Goal: Information Seeking & Learning: Learn about a topic

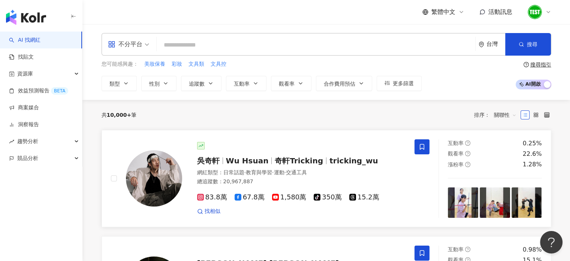
click at [243, 143] on div at bounding box center [301, 145] width 209 height 7
click at [47, 141] on div "趨勢分析" at bounding box center [41, 141] width 82 height 17
click at [234, 150] on div "吳奇軒 Wu Hsuan 奇軒Tricking tricking_wu 網紅類型 ： 日常話題 · 教育與學習 · 運動 · 交通工具 總追蹤數 ： 20,9…" at bounding box center [294, 178] width 224 height 73
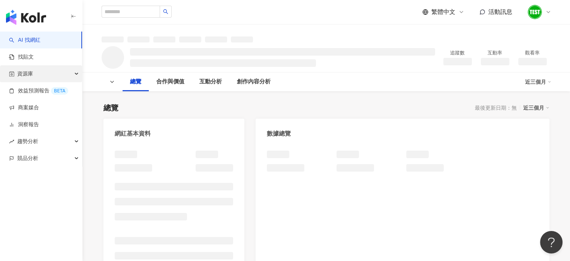
click at [38, 73] on div "資源庫" at bounding box center [41, 73] width 82 height 17
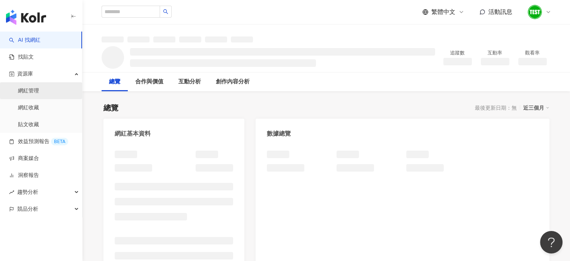
click at [34, 91] on link "網紅管理" at bounding box center [28, 90] width 21 height 7
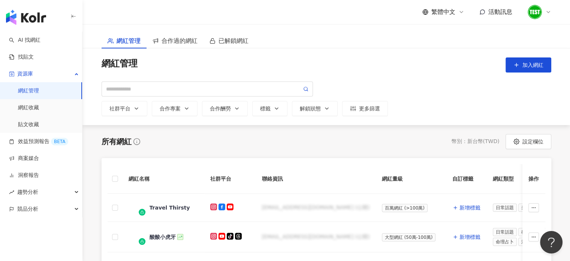
scroll to position [115, 0]
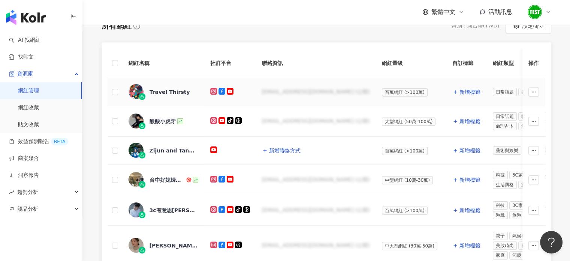
click at [174, 96] on div "Travel Thirsty" at bounding box center [164, 92] width 70 height 16
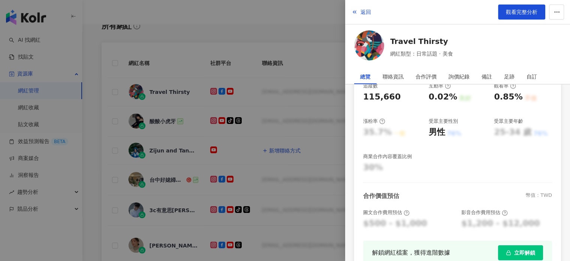
scroll to position [205, 0]
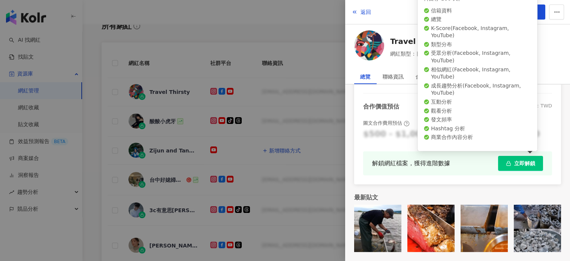
click at [514, 165] on span "立即解鎖" at bounding box center [524, 163] width 21 height 6
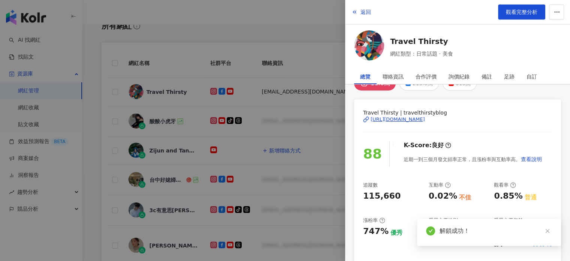
scroll to position [1, 0]
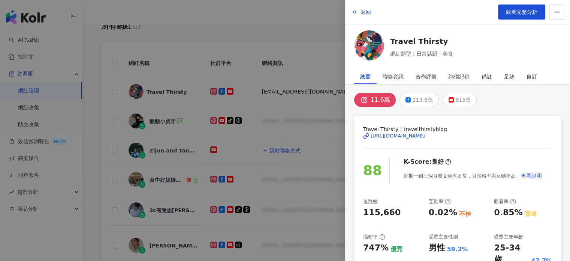
click at [314, 61] on div at bounding box center [285, 130] width 570 height 261
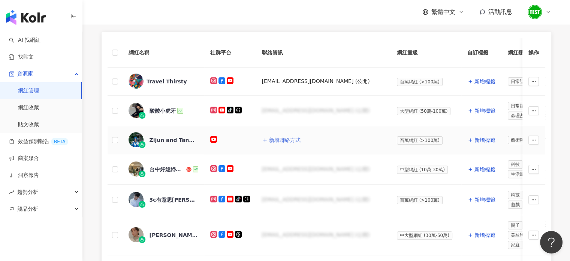
scroll to position [126, 0]
click at [283, 83] on div "media@travelthirsty.com (公開)" at bounding box center [316, 81] width 108 height 7
click at [167, 79] on div "Travel Thirsty" at bounding box center [167, 81] width 40 height 7
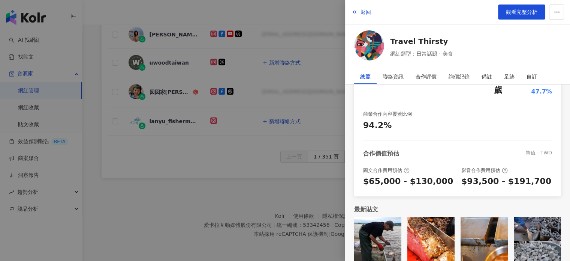
scroll to position [0, 0]
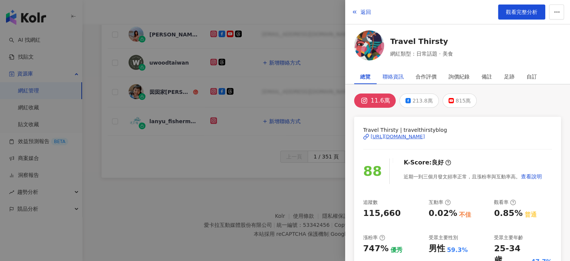
click at [397, 76] on div "聯絡資訊" at bounding box center [393, 76] width 21 height 15
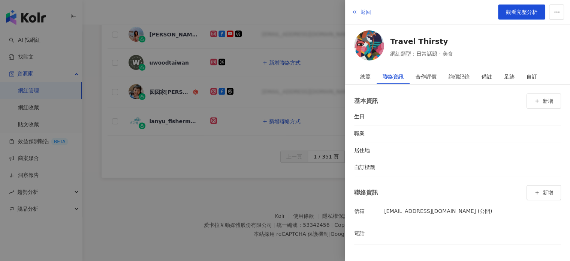
click at [358, 17] on button "返回" at bounding box center [361, 11] width 20 height 15
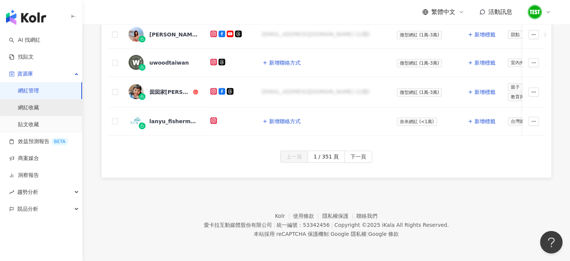
click at [39, 104] on link "網紅收藏" at bounding box center [28, 107] width 21 height 7
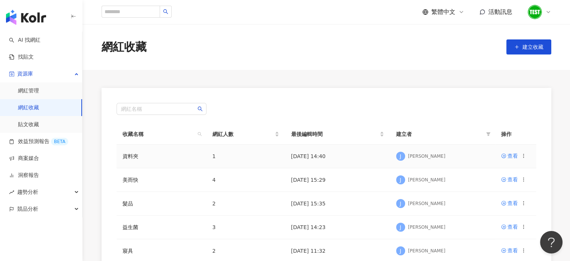
click at [183, 162] on td "資料夾" at bounding box center [162, 156] width 90 height 24
click at [515, 153] on div "查看" at bounding box center [513, 155] width 10 height 8
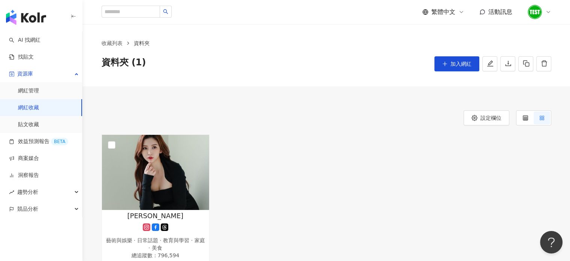
scroll to position [87, 0]
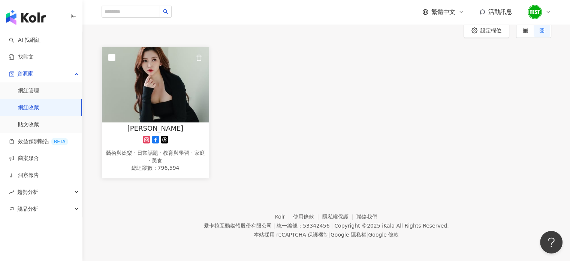
click at [174, 129] on span "Megan Wang" at bounding box center [155, 127] width 56 height 9
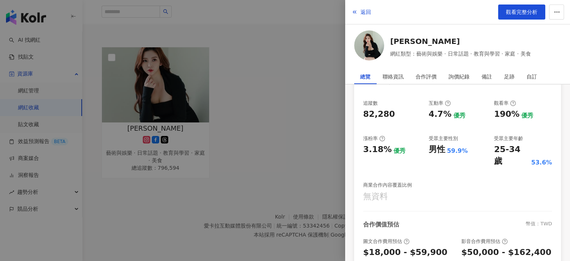
scroll to position [170, 0]
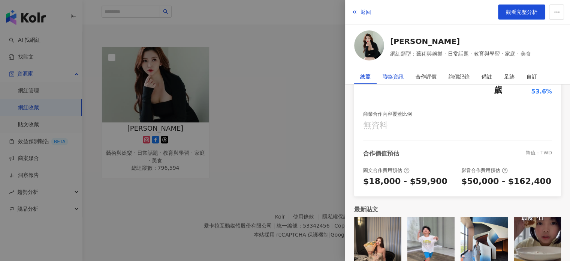
click at [391, 72] on div "聯絡資訊" at bounding box center [393, 76] width 21 height 15
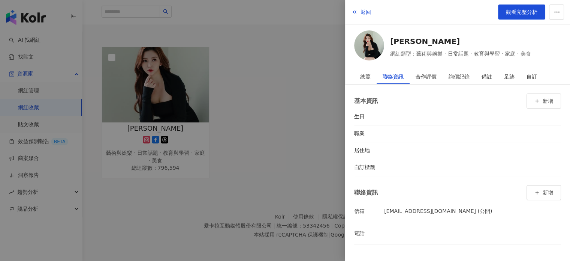
scroll to position [52, 0]
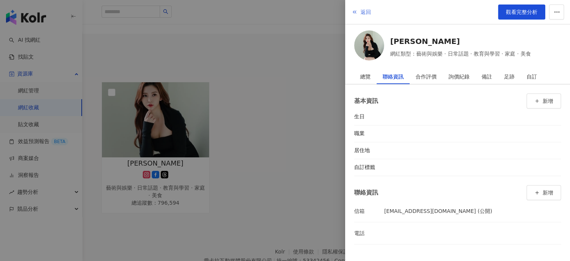
click at [359, 10] on button "返回" at bounding box center [361, 11] width 20 height 15
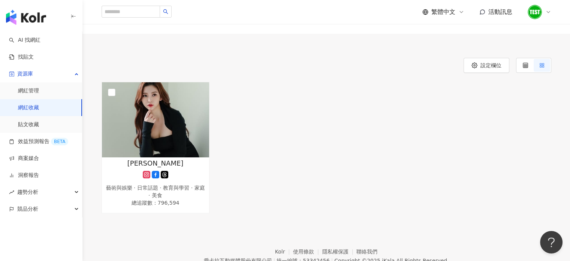
scroll to position [0, 0]
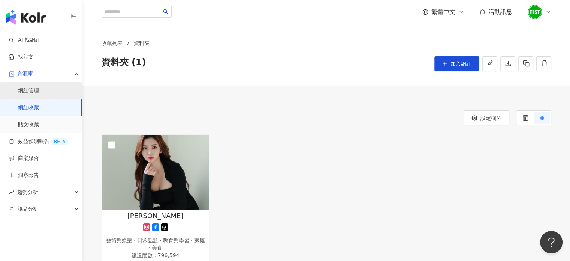
click at [37, 91] on link "網紅管理" at bounding box center [28, 90] width 21 height 7
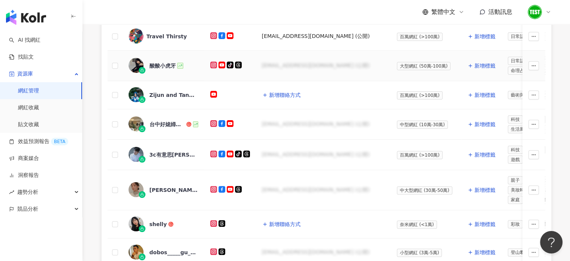
scroll to position [94, 0]
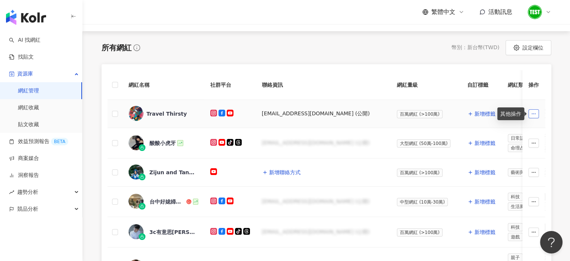
click at [538, 111] on button "button" at bounding box center [534, 113] width 10 height 9
click at [171, 113] on div "Travel Thirsty" at bounding box center [167, 113] width 40 height 7
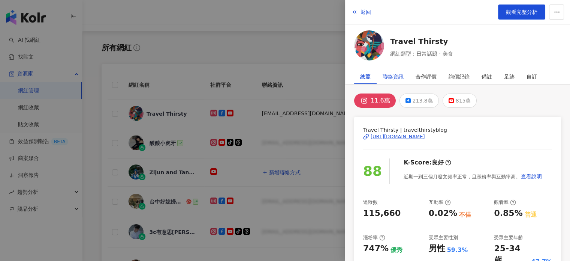
click at [392, 76] on div "聯絡資訊" at bounding box center [393, 76] width 21 height 15
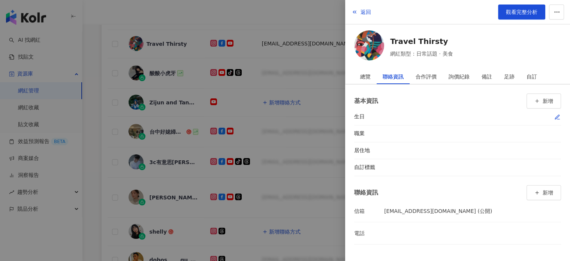
scroll to position [75, 0]
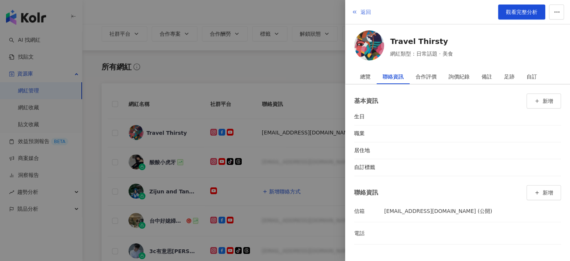
click at [364, 13] on span "返回" at bounding box center [366, 12] width 10 height 6
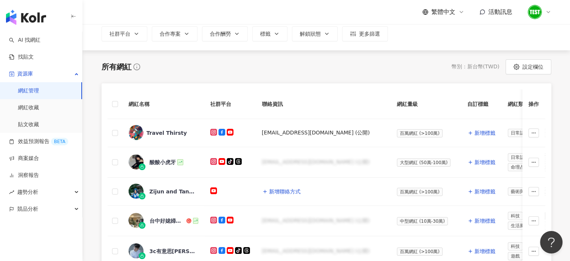
click at [545, 13] on icon at bounding box center [548, 12] width 6 height 6
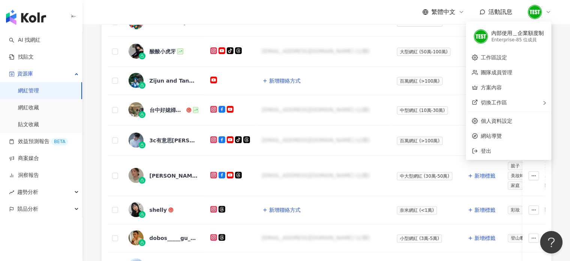
scroll to position [186, 0]
click at [517, 104] on div "切換工作區" at bounding box center [509, 101] width 82 height 15
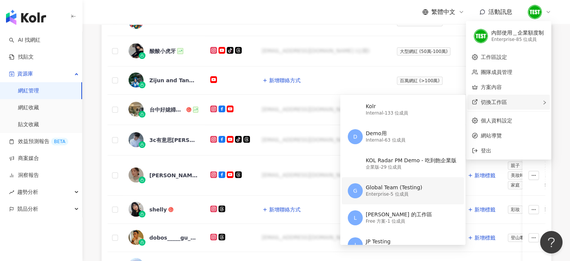
scroll to position [31, 0]
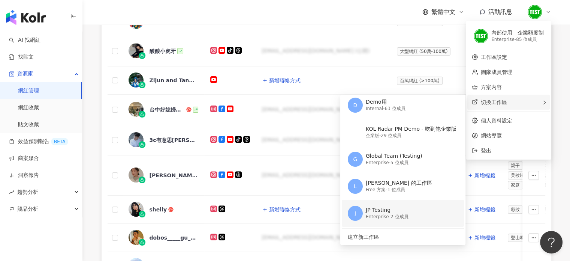
click at [393, 221] on div "J JP Testing Enterprise - 2 位成員" at bounding box center [402, 212] width 109 height 27
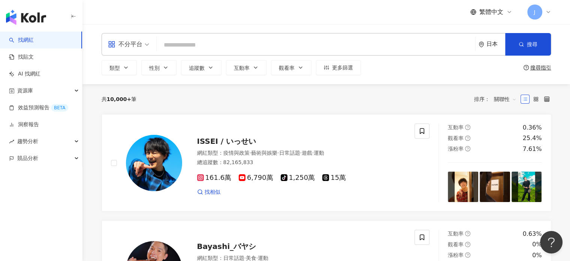
click at [336, 93] on div "共 10,000+ 筆 排序： 關聯性" at bounding box center [327, 99] width 450 height 12
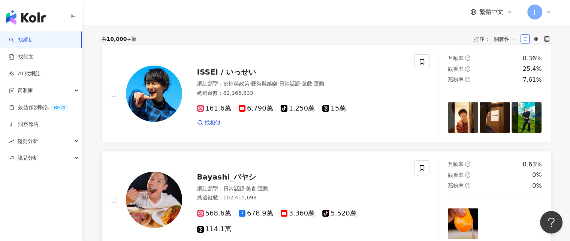
scroll to position [11, 0]
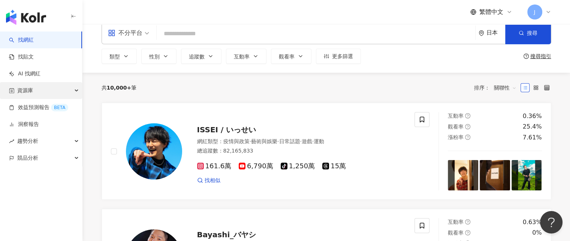
click at [57, 91] on div "資源庫" at bounding box center [41, 90] width 82 height 17
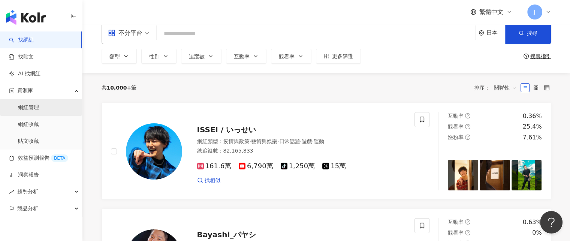
click at [39, 109] on link "網紅管理" at bounding box center [28, 107] width 21 height 7
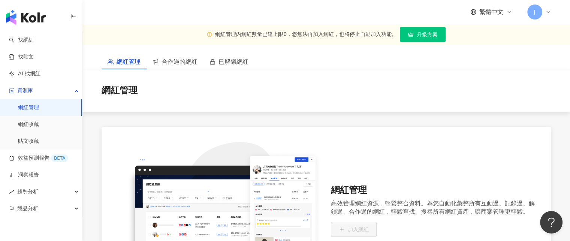
click at [549, 7] on div "J" at bounding box center [539, 11] width 24 height 15
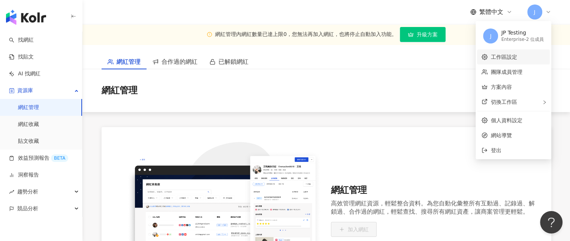
click at [509, 58] on link "工作區設定" at bounding box center [504, 57] width 26 height 6
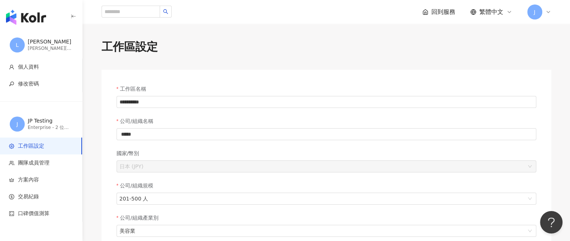
click at [546, 10] on icon at bounding box center [548, 12] width 6 height 6
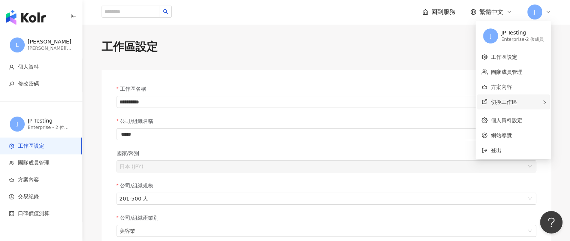
click at [523, 102] on div "切換工作區" at bounding box center [513, 101] width 73 height 15
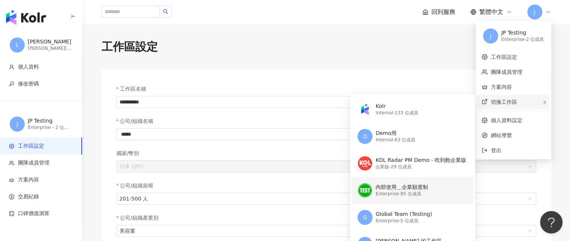
click at [404, 184] on div "內部使用＿企業額度制" at bounding box center [402, 187] width 52 height 7
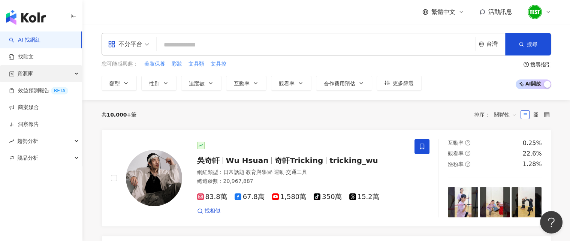
click at [60, 74] on div "資源庫" at bounding box center [41, 73] width 82 height 17
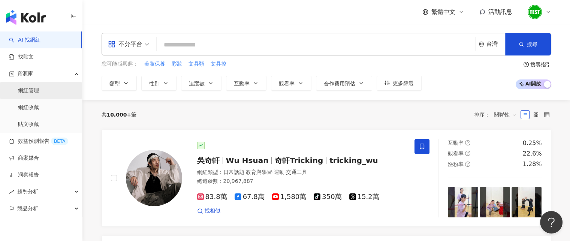
click at [39, 94] on link "網紅管理" at bounding box center [28, 90] width 21 height 7
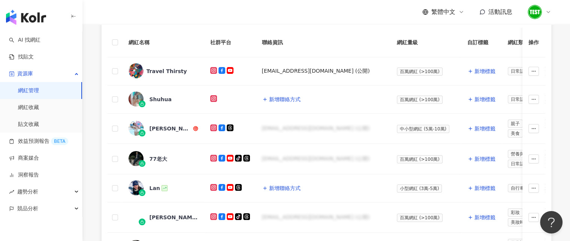
scroll to position [151, 0]
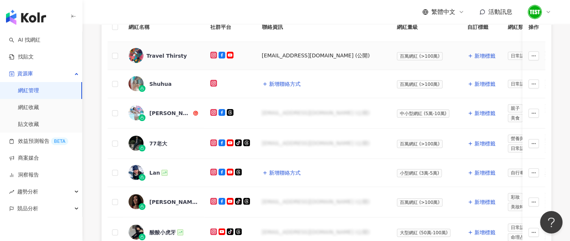
click at [171, 57] on div "Travel Thirsty" at bounding box center [167, 55] width 40 height 7
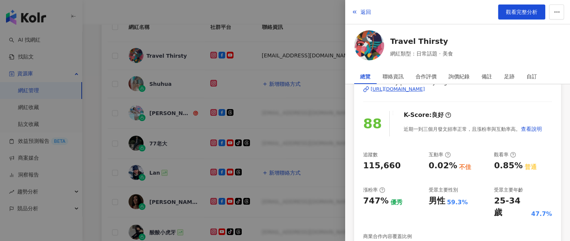
scroll to position [48, 0]
click at [355, 9] on icon "button" at bounding box center [355, 12] width 6 height 6
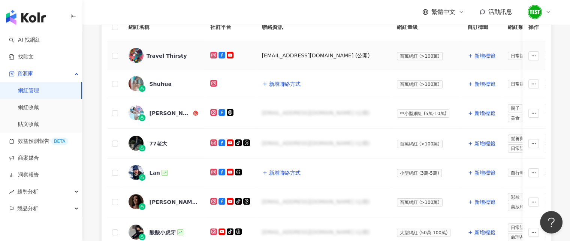
click at [161, 54] on div "Travel Thirsty" at bounding box center [167, 55] width 40 height 7
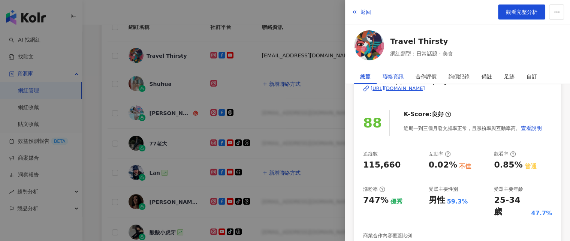
click at [393, 73] on div "聯絡資訊" at bounding box center [393, 76] width 21 height 15
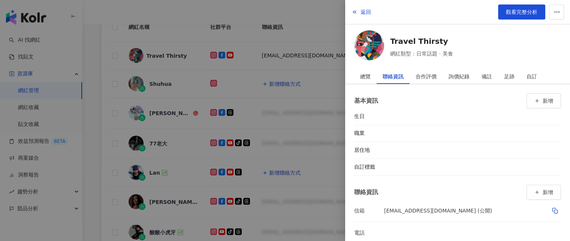
scroll to position [10, 0]
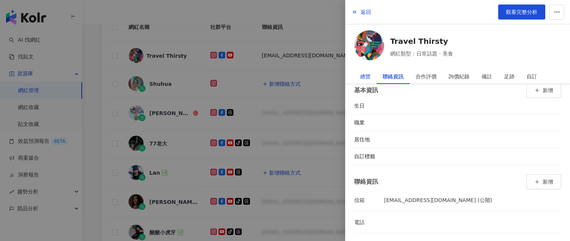
click at [363, 73] on div "總覽" at bounding box center [365, 76] width 10 height 15
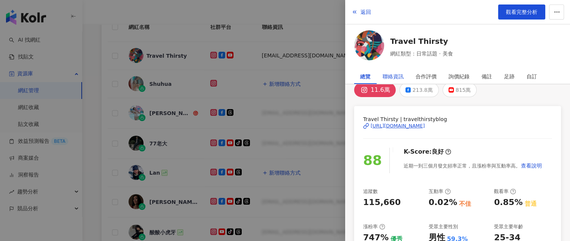
click at [393, 79] on div "聯絡資訊" at bounding box center [393, 76] width 21 height 15
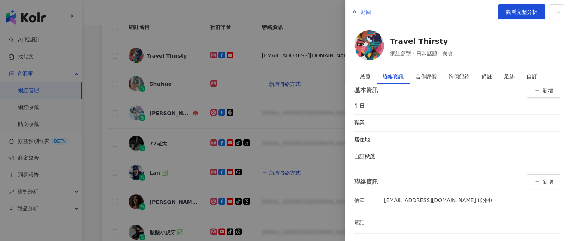
click at [366, 16] on button "返回" at bounding box center [361, 11] width 20 height 15
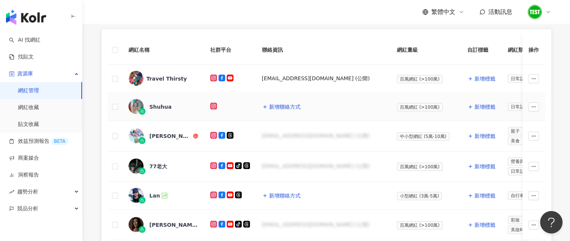
scroll to position [133, 0]
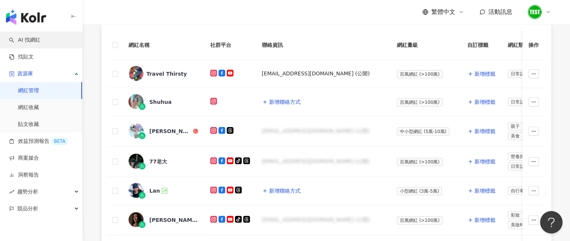
click at [30, 38] on link "AI 找網紅" at bounding box center [24, 39] width 31 height 7
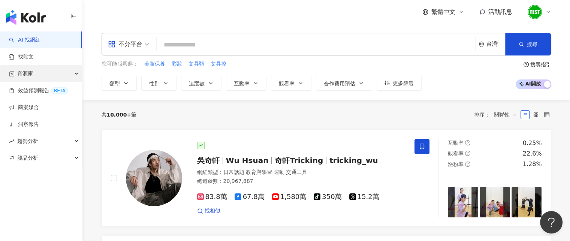
click at [58, 76] on div "資源庫" at bounding box center [41, 73] width 82 height 17
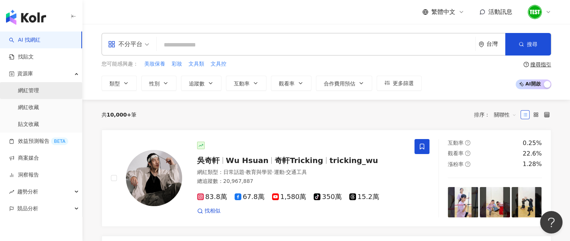
click at [39, 89] on link "網紅管理" at bounding box center [28, 90] width 21 height 7
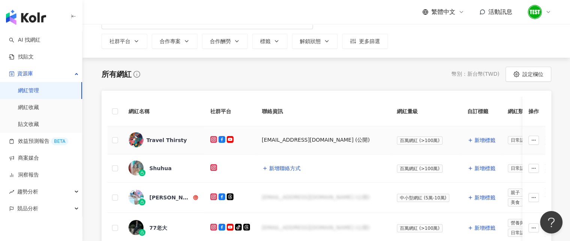
scroll to position [70, 0]
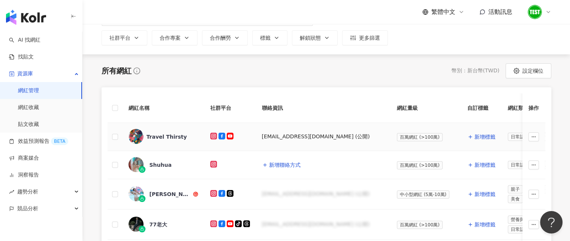
click at [167, 138] on div "Travel Thirsty" at bounding box center [167, 136] width 40 height 7
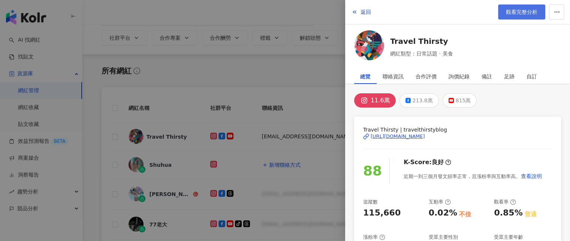
click at [514, 6] on link "觀看完整分析" at bounding box center [521, 11] width 47 height 15
click at [360, 10] on button "返回" at bounding box center [361, 11] width 20 height 15
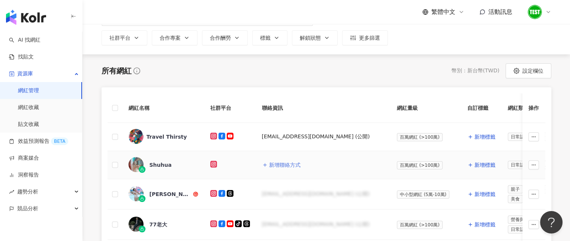
click at [268, 164] on button "新增聯絡方式" at bounding box center [281, 164] width 39 height 15
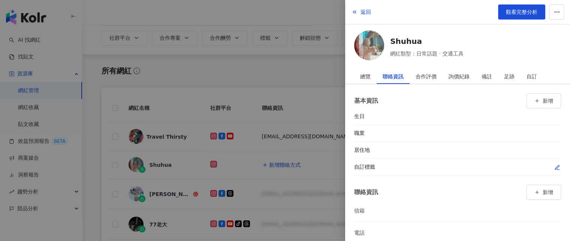
scroll to position [10, 0]
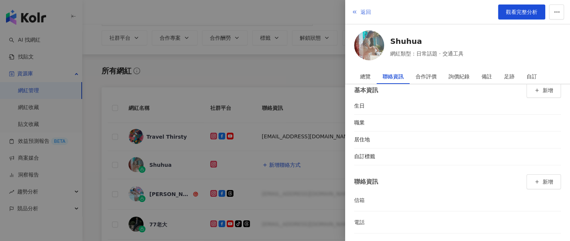
click at [360, 7] on button "返回" at bounding box center [361, 11] width 20 height 15
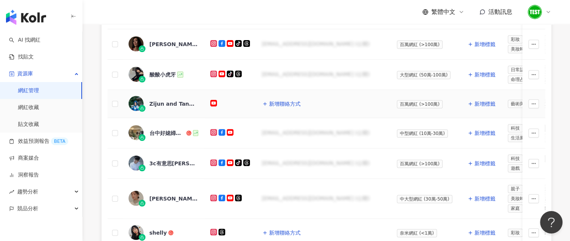
scroll to position [309, 0]
click at [173, 130] on div "台中好媳婦Una🍴" at bounding box center [168, 133] width 36 height 7
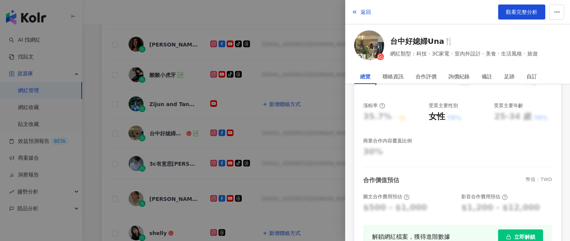
scroll to position [177, 0]
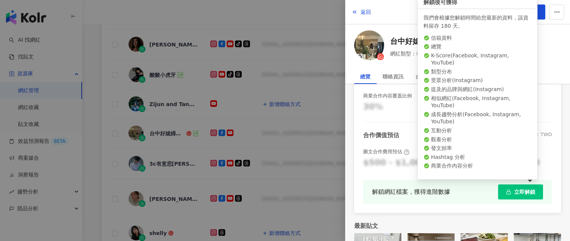
click at [507, 197] on button "立即解鎖" at bounding box center [520, 191] width 45 height 15
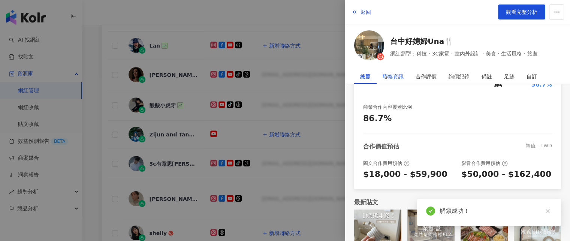
click at [398, 78] on div "聯絡資訊" at bounding box center [393, 76] width 21 height 15
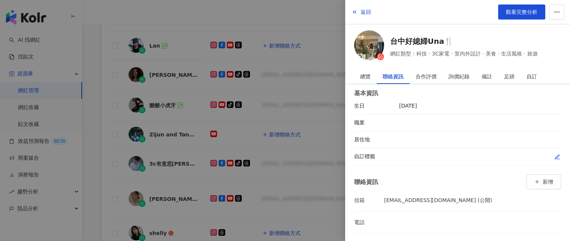
scroll to position [0, 0]
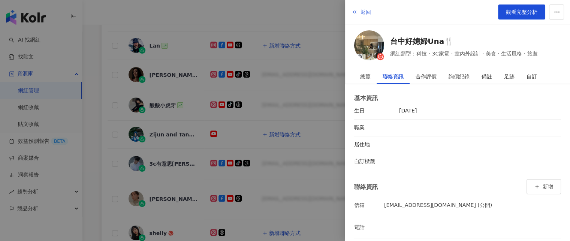
click at [361, 15] on span "返回" at bounding box center [366, 12] width 10 height 6
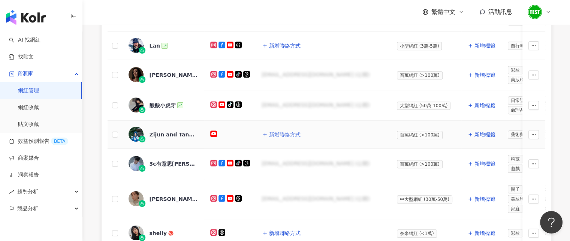
click at [282, 132] on span "新增聯絡方式" at bounding box center [284, 135] width 31 height 6
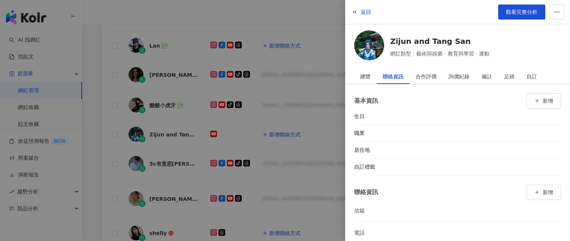
scroll to position [10, 0]
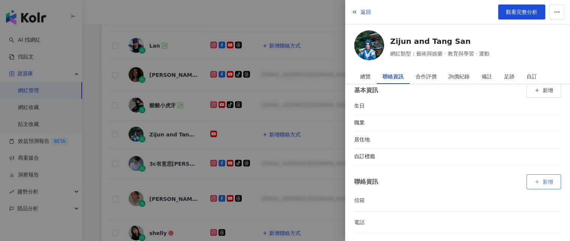
click at [535, 183] on button "新增" at bounding box center [544, 181] width 34 height 15
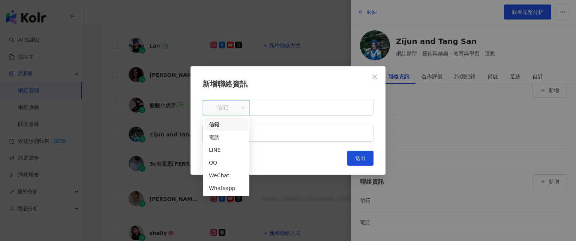
click at [243, 106] on span "信箱" at bounding box center [225, 107] width 37 height 14
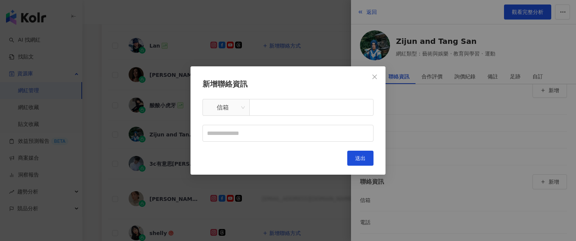
click at [366, 79] on h2 "新增聯絡資訊" at bounding box center [287, 84] width 171 height 12
click at [373, 78] on icon "close" at bounding box center [375, 77] width 6 height 6
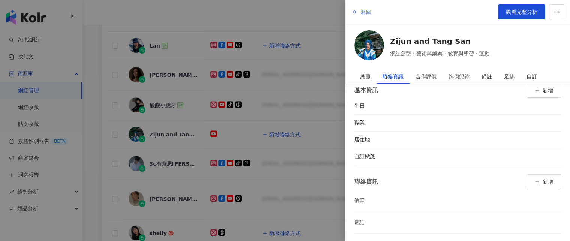
click at [358, 14] on button "返回" at bounding box center [361, 11] width 20 height 15
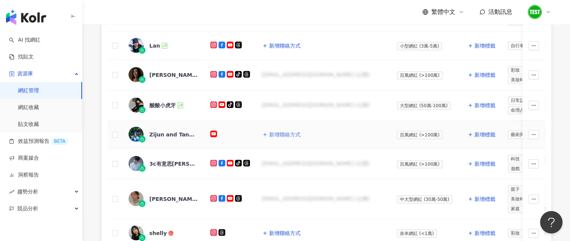
click at [291, 132] on span "新增聯絡方式" at bounding box center [284, 135] width 31 height 6
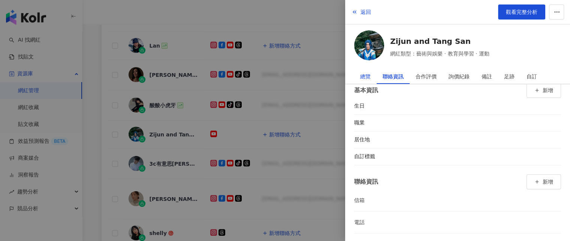
click at [369, 70] on div "總覽" at bounding box center [365, 76] width 10 height 15
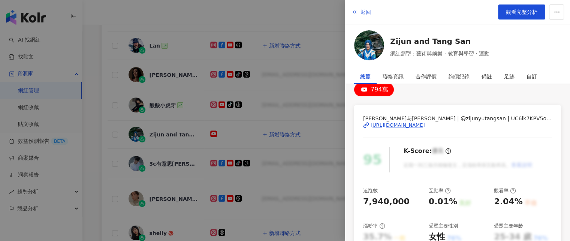
click at [359, 13] on button "返回" at bounding box center [361, 11] width 20 height 15
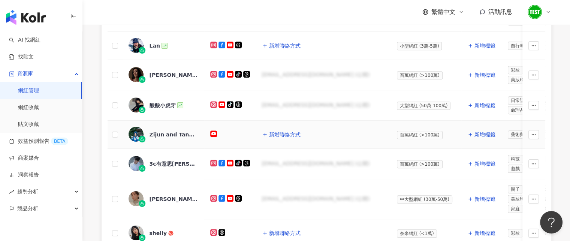
click at [286, 134] on span "新增聯絡方式" at bounding box center [284, 135] width 31 height 6
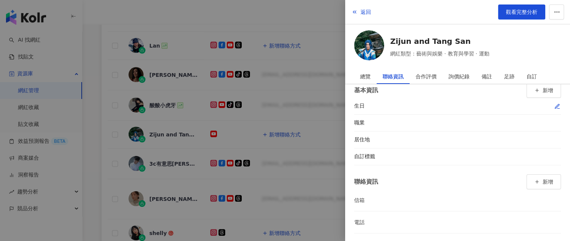
scroll to position [0, 0]
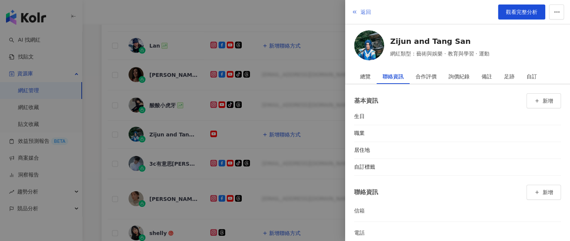
click at [361, 10] on span "返回" at bounding box center [366, 12] width 10 height 6
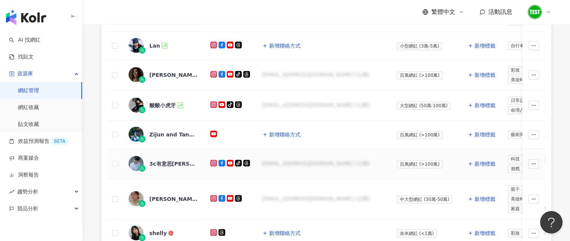
click at [167, 162] on div "3c有意思tim哥" at bounding box center [174, 163] width 49 height 7
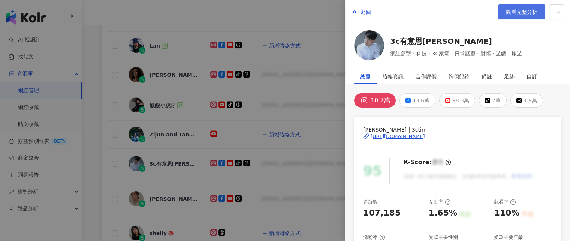
click at [518, 15] on span "觀看完整分析" at bounding box center [521, 12] width 31 height 6
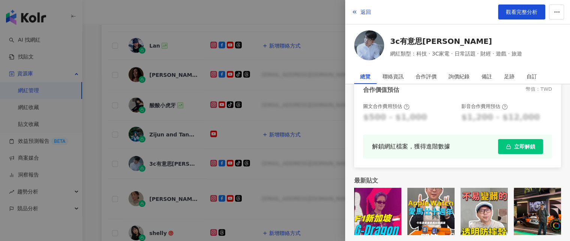
scroll to position [151, 0]
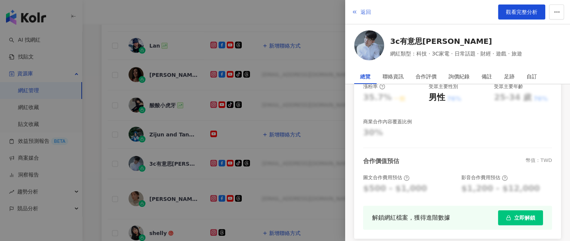
click at [358, 13] on button "返回" at bounding box center [361, 11] width 20 height 15
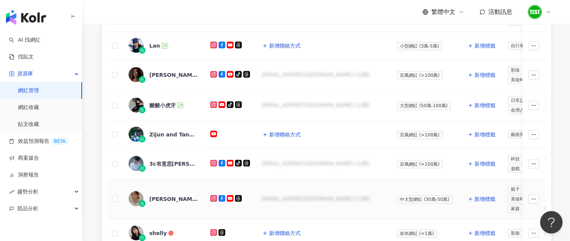
scroll to position [411, 0]
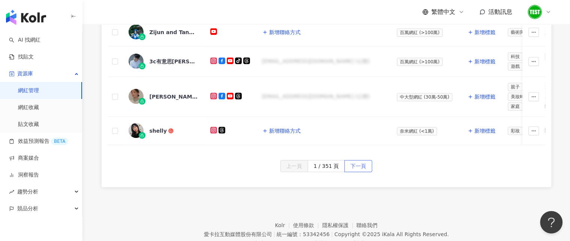
click at [361, 164] on span "下一頁" at bounding box center [359, 166] width 16 height 12
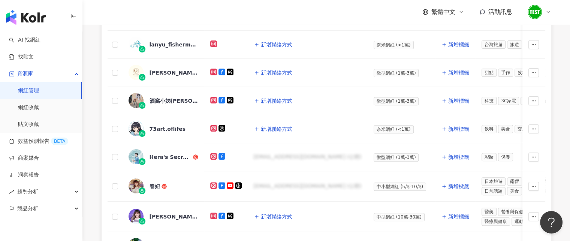
scroll to position [277, 0]
click at [276, 131] on button "新增聯絡方式" at bounding box center [273, 129] width 39 height 15
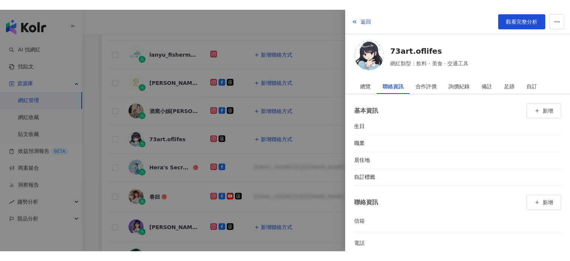
scroll to position [10, 0]
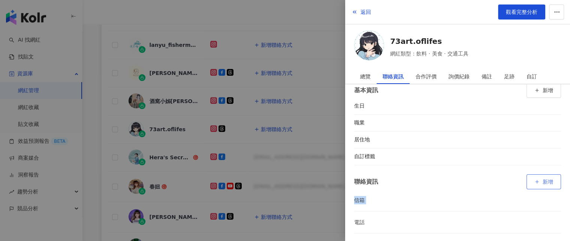
drag, startPoint x: 513, startPoint y: 204, endPoint x: 543, endPoint y: 178, distance: 39.6
click at [543, 178] on div "聯絡資訊 新增 信箱 電話" at bounding box center [457, 203] width 207 height 59
click at [543, 179] on span "新增" at bounding box center [548, 182] width 10 height 6
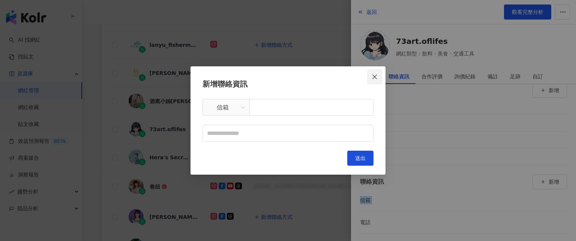
click at [375, 75] on icon "close" at bounding box center [375, 77] width 6 height 6
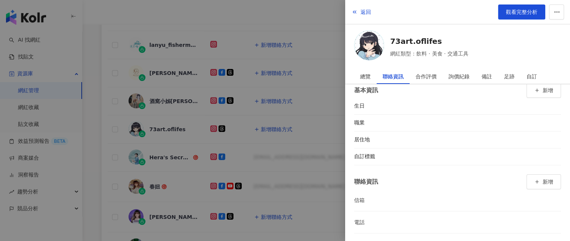
click at [266, 124] on div at bounding box center [285, 120] width 570 height 241
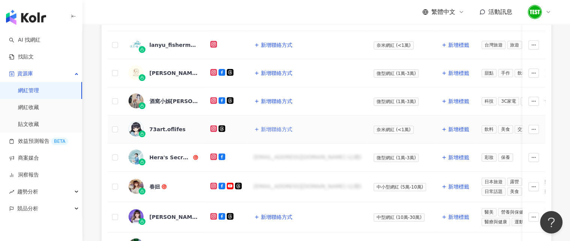
click at [268, 127] on span "新增聯絡方式" at bounding box center [276, 129] width 31 height 6
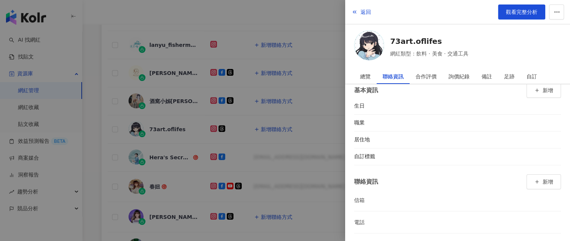
click at [299, 67] on div at bounding box center [285, 120] width 570 height 241
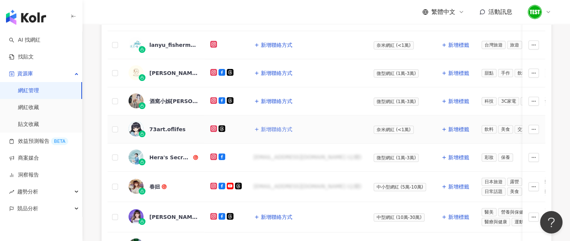
click at [280, 126] on span "新增聯絡方式" at bounding box center [276, 129] width 31 height 6
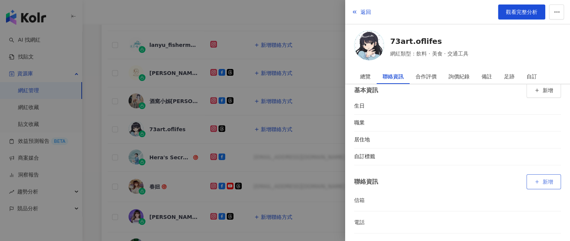
click at [544, 175] on button "新增" at bounding box center [544, 181] width 34 height 15
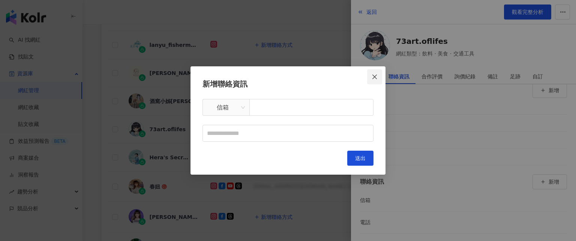
click at [375, 78] on icon "close" at bounding box center [375, 77] width 6 height 6
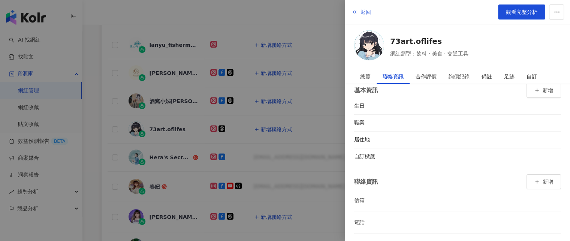
click at [360, 8] on button "返回" at bounding box center [361, 11] width 20 height 15
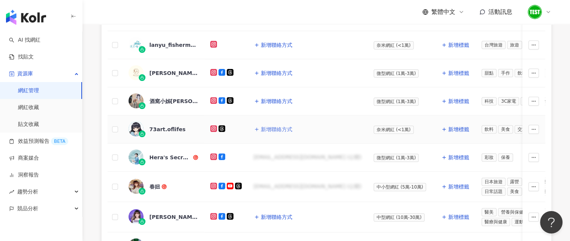
click at [268, 126] on span "新增聯絡方式" at bounding box center [276, 129] width 31 height 6
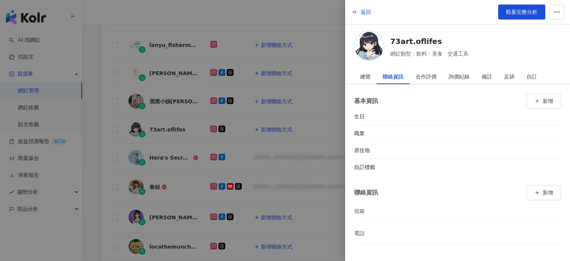
scroll to position [0, 0]
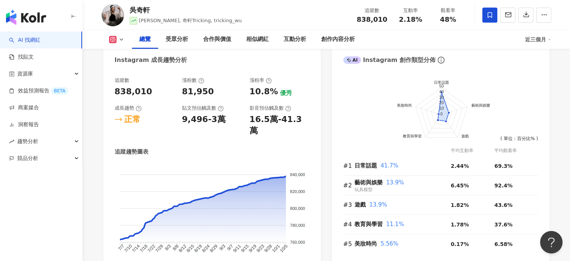
scroll to position [414, 0]
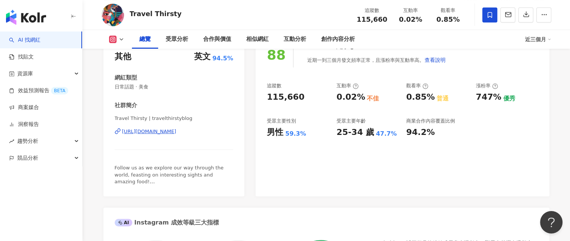
scroll to position [55, 0]
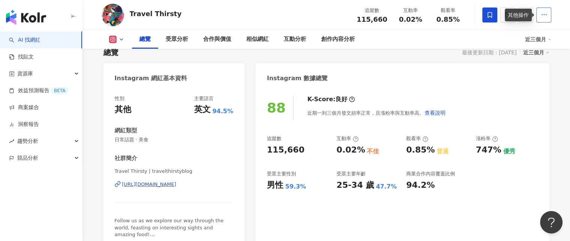
click at [541, 18] on icon "button" at bounding box center [544, 14] width 7 height 7
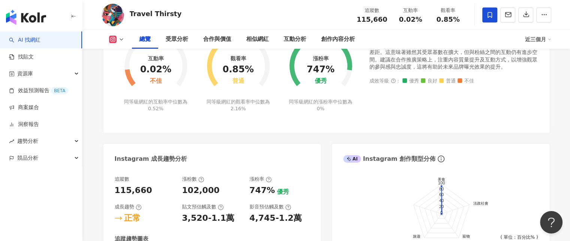
scroll to position [314, 0]
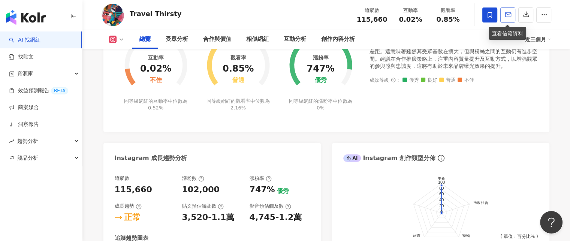
click at [507, 20] on button "button" at bounding box center [508, 14] width 15 height 15
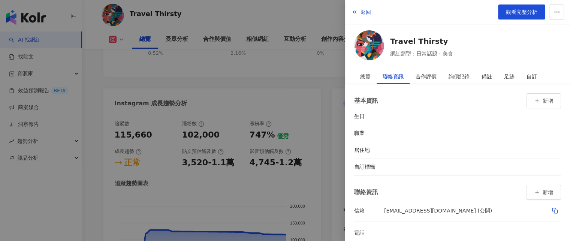
scroll to position [10, 0]
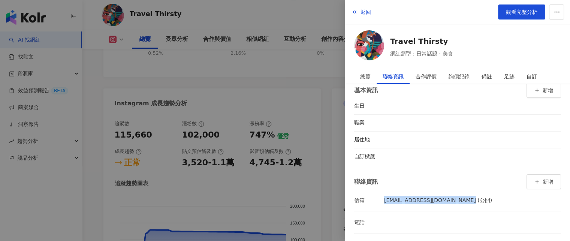
drag, startPoint x: 469, startPoint y: 199, endPoint x: 376, endPoint y: 206, distance: 92.9
click at [376, 206] on li "信箱 media@travelthirsty.com (公開)" at bounding box center [457, 200] width 207 height 22
click at [364, 79] on div "總覽" at bounding box center [365, 76] width 10 height 15
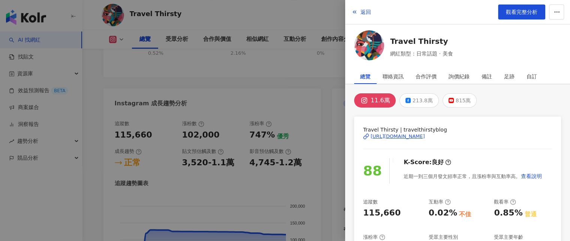
scroll to position [93, 0]
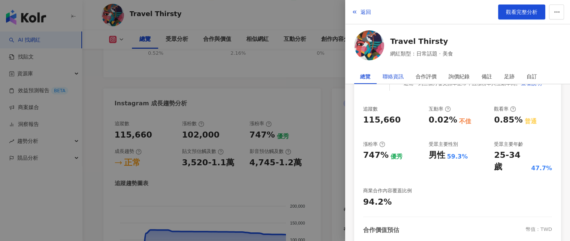
click at [393, 76] on div "聯絡資訊" at bounding box center [393, 76] width 21 height 15
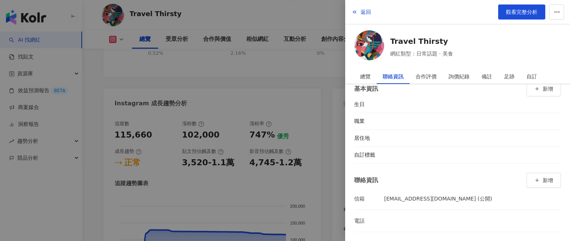
scroll to position [10, 0]
click at [543, 179] on span "新增" at bounding box center [548, 182] width 10 height 6
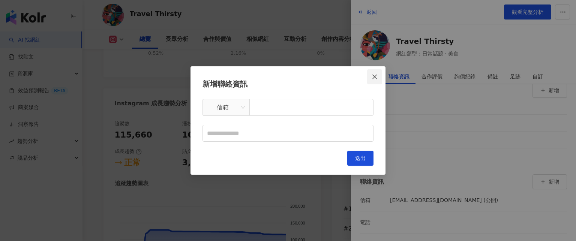
click at [373, 73] on button "Close" at bounding box center [374, 76] width 15 height 15
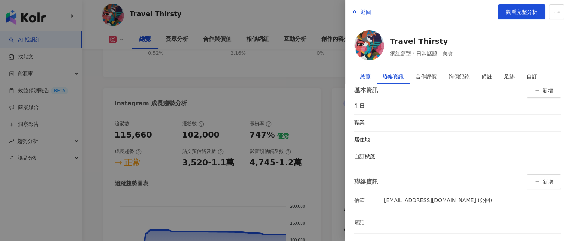
click at [370, 74] on div "總覽" at bounding box center [365, 76] width 10 height 15
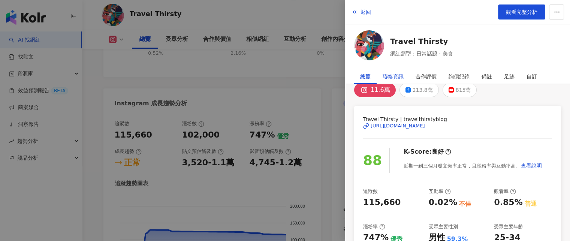
click at [388, 77] on div "聯絡資訊" at bounding box center [393, 76] width 21 height 15
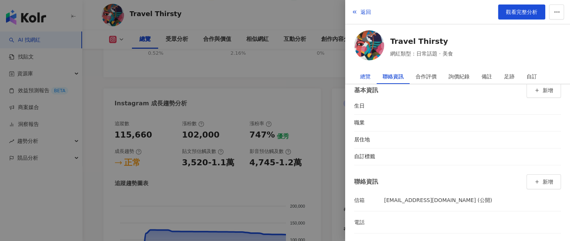
click at [366, 81] on div "總覽" at bounding box center [365, 76] width 10 height 15
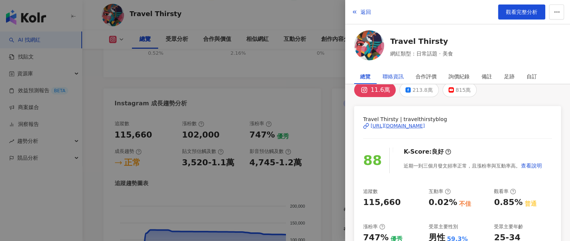
click at [396, 73] on div "聯絡資訊" at bounding box center [393, 76] width 21 height 15
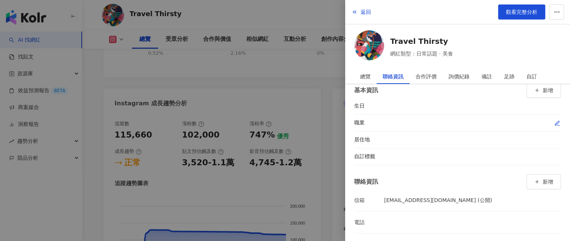
scroll to position [0, 0]
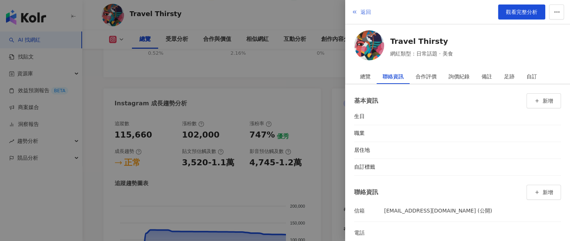
click at [361, 11] on span "返回" at bounding box center [366, 12] width 10 height 6
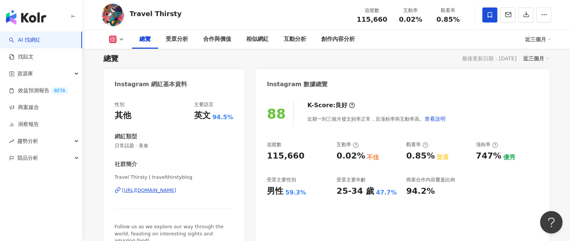
scroll to position [49, 0]
click at [542, 19] on button "button" at bounding box center [543, 14] width 15 height 15
click at [504, 19] on button "button" at bounding box center [508, 14] width 15 height 15
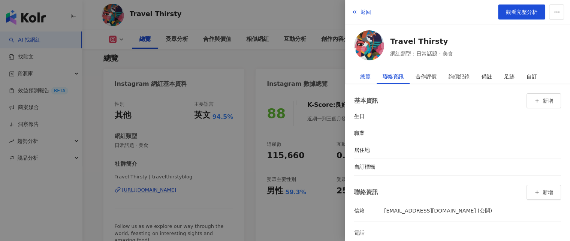
click at [366, 74] on div "總覽" at bounding box center [365, 76] width 10 height 15
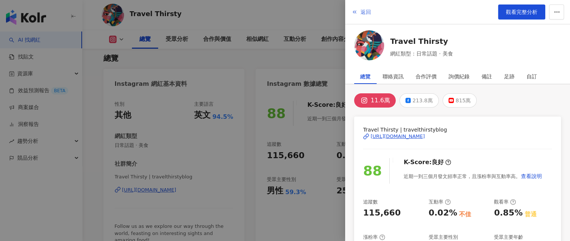
click at [358, 14] on button "返回" at bounding box center [361, 11] width 20 height 15
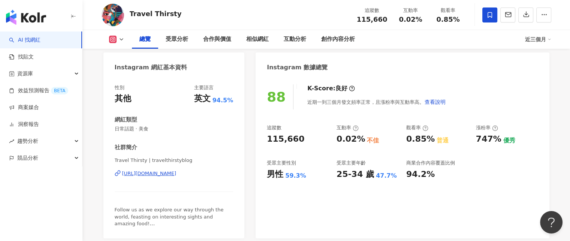
scroll to position [55, 0]
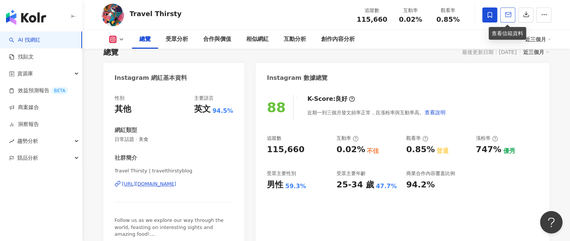
click at [506, 21] on button "button" at bounding box center [508, 14] width 15 height 15
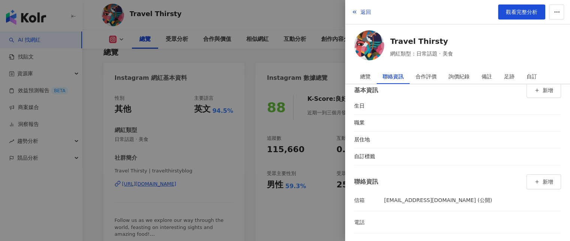
scroll to position [0, 0]
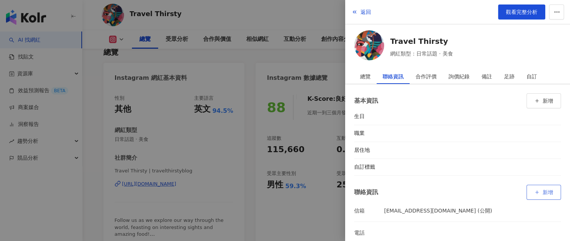
click at [535, 188] on button "新增" at bounding box center [544, 192] width 34 height 15
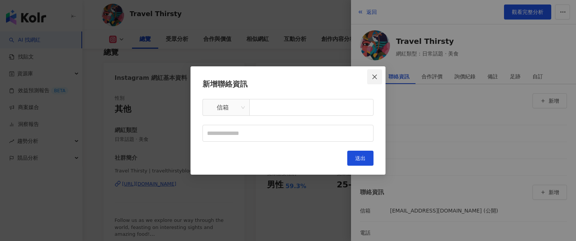
click at [375, 77] on icon "close" at bounding box center [375, 77] width 6 height 6
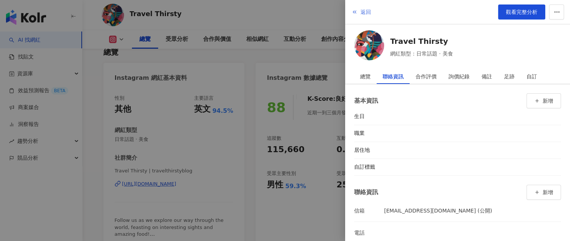
click at [356, 7] on button "返回" at bounding box center [361, 11] width 20 height 15
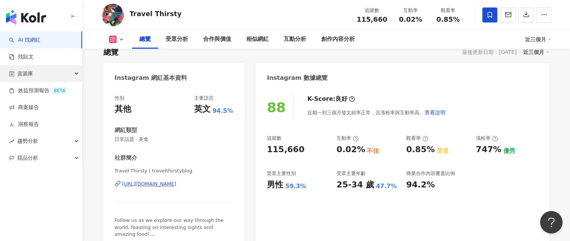
click at [49, 80] on div "資源庫" at bounding box center [41, 73] width 82 height 17
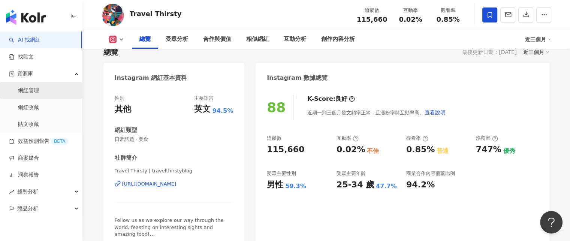
click at [39, 91] on link "網紅管理" at bounding box center [28, 90] width 21 height 7
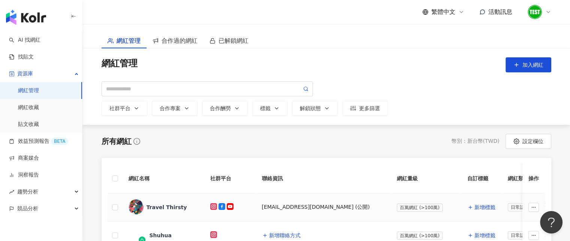
scroll to position [93, 0]
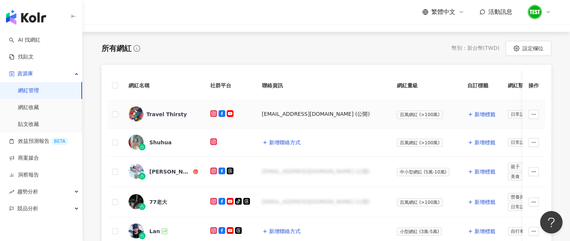
click at [165, 112] on div "Travel Thirsty" at bounding box center [167, 114] width 40 height 7
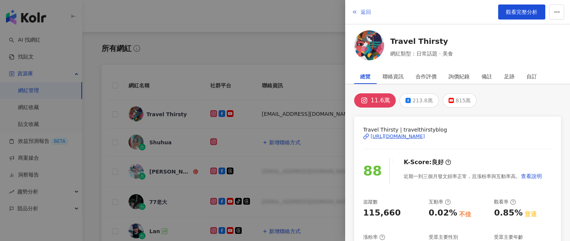
click at [361, 13] on span "返回" at bounding box center [366, 12] width 10 height 6
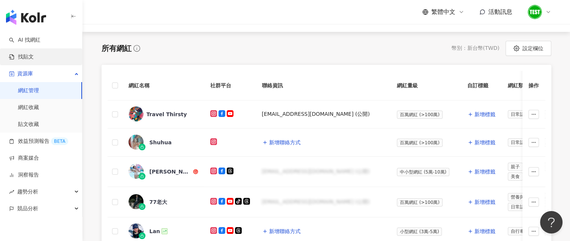
click at [27, 55] on link "找貼文" at bounding box center [21, 56] width 25 height 7
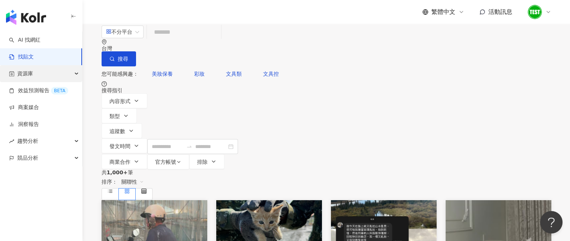
click at [31, 81] on span "資源庫" at bounding box center [25, 73] width 16 height 17
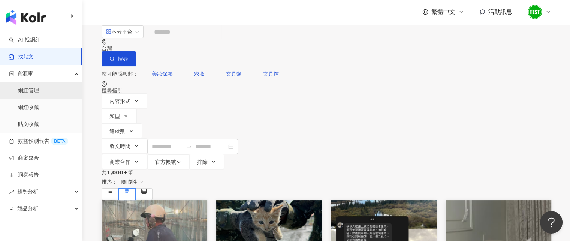
click at [33, 91] on link "網紅管理" at bounding box center [28, 90] width 21 height 7
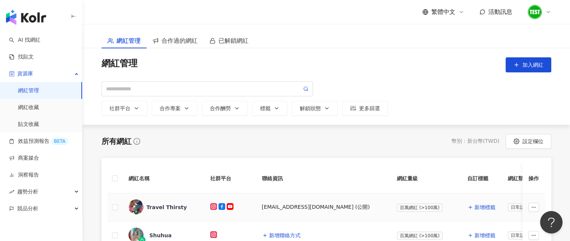
click at [165, 205] on div "Travel Thirsty" at bounding box center [167, 207] width 40 height 7
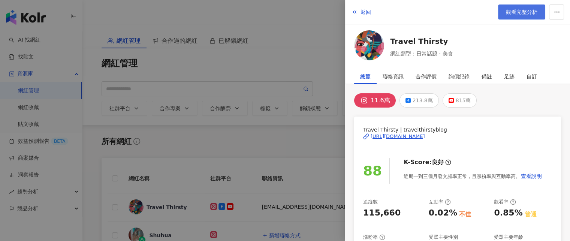
click at [523, 6] on link "觀看完整分析" at bounding box center [521, 11] width 47 height 15
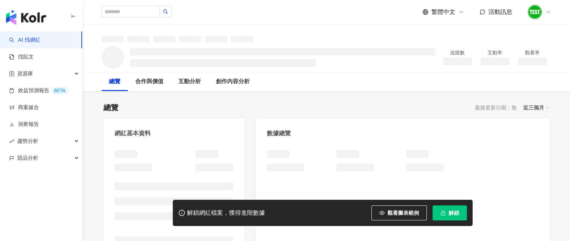
scroll to position [81, 0]
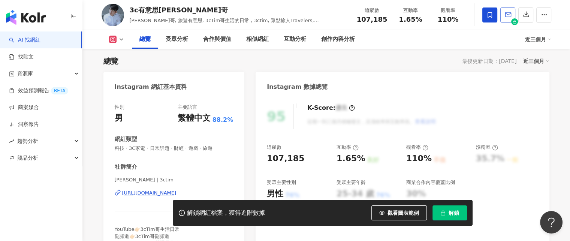
click at [507, 17] on icon "button" at bounding box center [508, 14] width 6 height 4
click at [507, 17] on div at bounding box center [285, 120] width 570 height 241
click at [507, 17] on icon "button" at bounding box center [508, 14] width 6 height 4
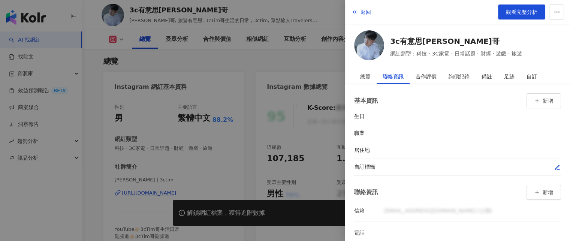
scroll to position [10, 0]
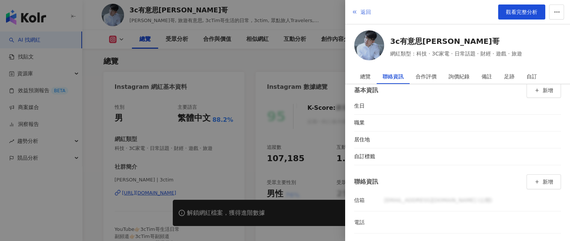
click at [358, 9] on button "返回" at bounding box center [361, 11] width 20 height 15
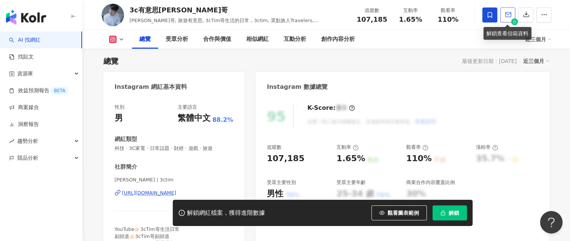
click at [505, 18] on span "button" at bounding box center [508, 14] width 7 height 8
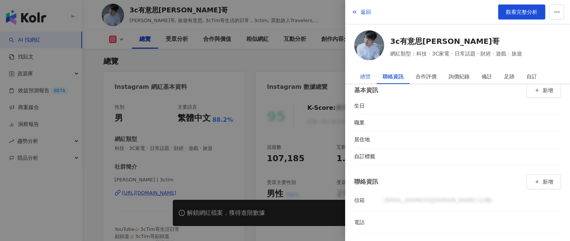
click at [370, 81] on div "總覽" at bounding box center [365, 76] width 22 height 15
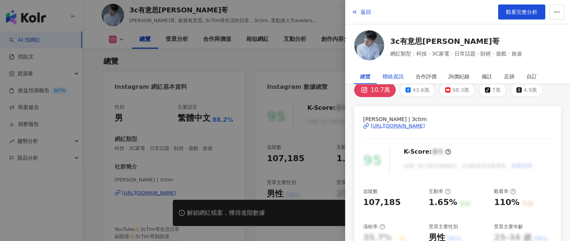
click at [387, 78] on div "聯絡資訊" at bounding box center [393, 76] width 21 height 15
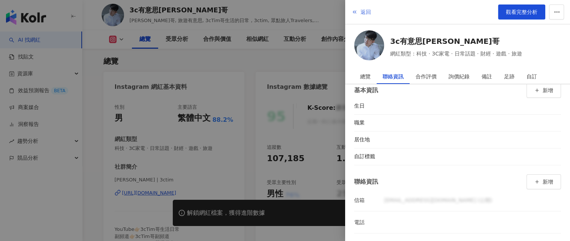
click at [360, 12] on button "返回" at bounding box center [361, 11] width 20 height 15
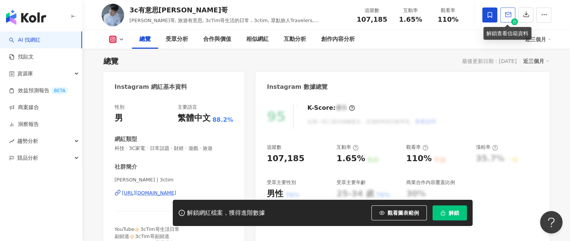
click at [509, 17] on icon "button" at bounding box center [508, 14] width 6 height 4
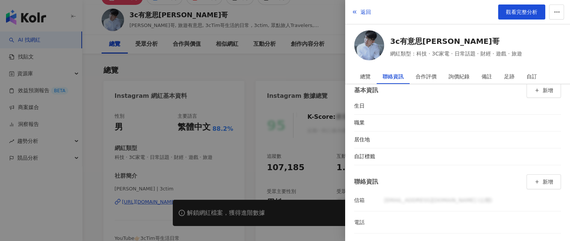
scroll to position [0, 0]
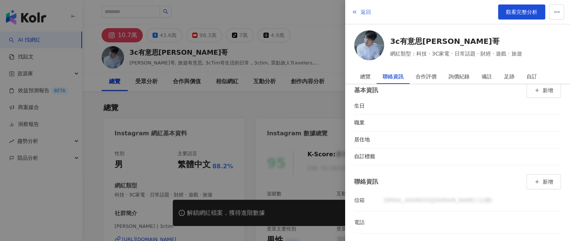
click at [358, 13] on button "返回" at bounding box center [361, 11] width 20 height 15
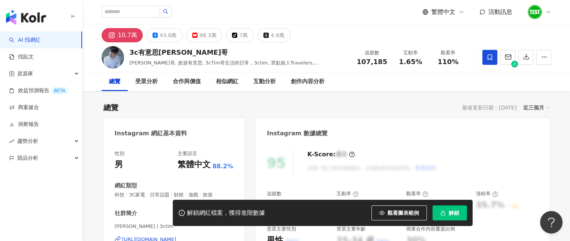
click at [391, 127] on div "Instagram 數據總覽" at bounding box center [403, 130] width 294 height 24
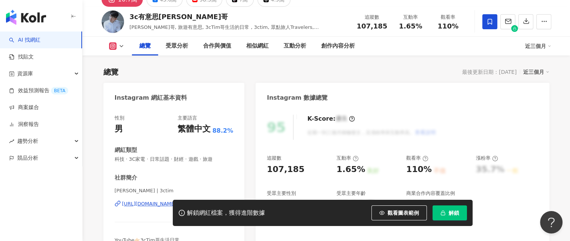
scroll to position [36, 0]
click at [504, 19] on button "button" at bounding box center [508, 21] width 15 height 15
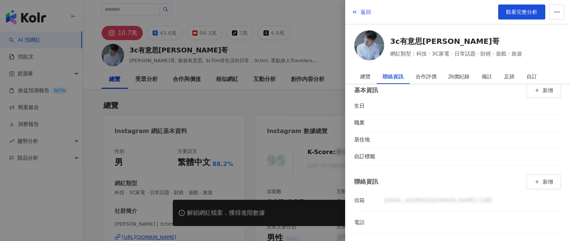
scroll to position [1, 0]
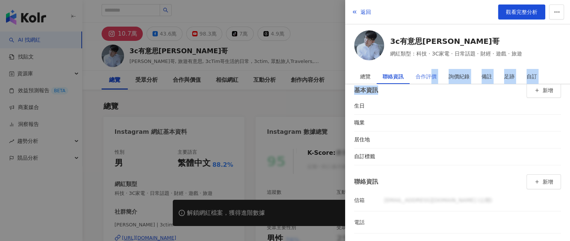
drag, startPoint x: 438, startPoint y: 85, endPoint x: 431, endPoint y: 75, distance: 12.1
click at [431, 75] on div "總覽 聯絡資訊 合作評價 詢價紀錄 備註 足跡 自訂 10.7萬 43.6萬 98.3萬 tiktok-icon 7萬 4.9萬 Tim哥 | 3ctim h…" at bounding box center [457, 155] width 225 height 172
click at [431, 75] on div "合作評價" at bounding box center [426, 76] width 21 height 15
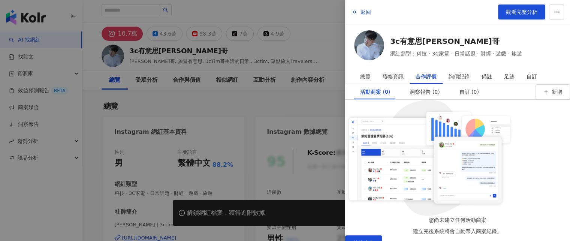
click at [313, 40] on div at bounding box center [285, 120] width 570 height 241
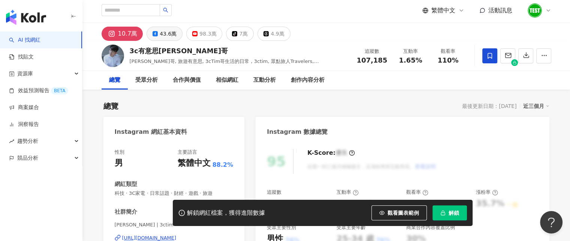
click at [168, 33] on div "43.6萬" at bounding box center [168, 33] width 17 height 10
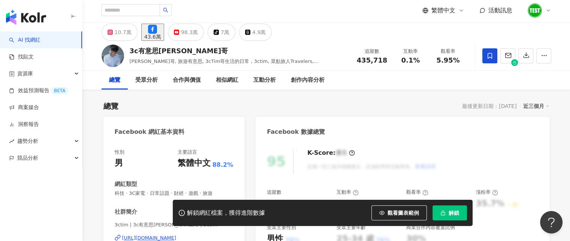
click at [160, 34] on div "43.6萬" at bounding box center [152, 37] width 17 height 6
click at [129, 34] on div "10.7萬" at bounding box center [123, 32] width 17 height 10
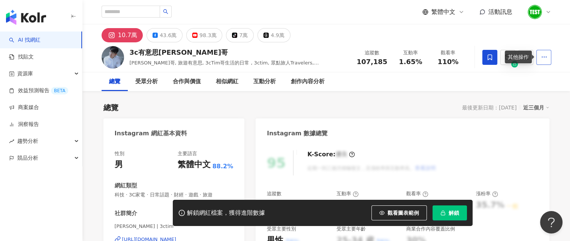
click at [547, 58] on icon "button" at bounding box center [544, 57] width 7 height 7
click at [465, 82] on div "總覽 受眾分析 合作與價值 相似網紅 互動分析 創作內容分析" at bounding box center [327, 81] width 450 height 19
click at [541, 57] on icon "button" at bounding box center [544, 57] width 7 height 7
click at [566, 82] on div "總覽 受眾分析 合作與價值 相似網紅 互動分析 創作內容分析" at bounding box center [326, 81] width 488 height 19
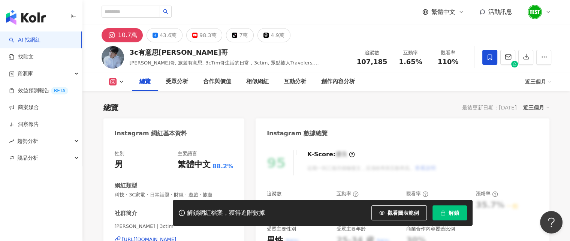
scroll to position [123, 0]
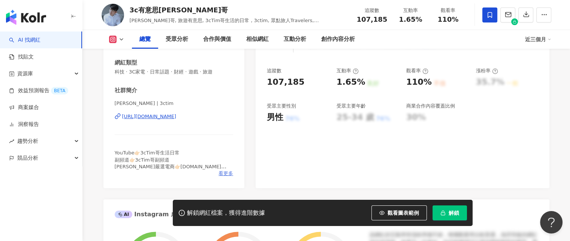
click at [228, 171] on span "看更多" at bounding box center [226, 173] width 15 height 7
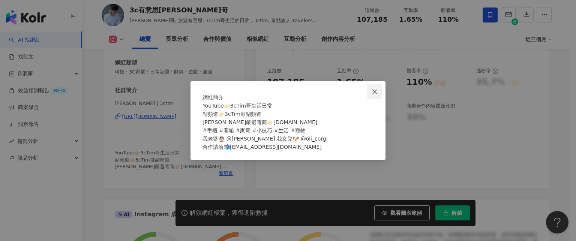
click at [376, 84] on button "Close" at bounding box center [374, 91] width 15 height 15
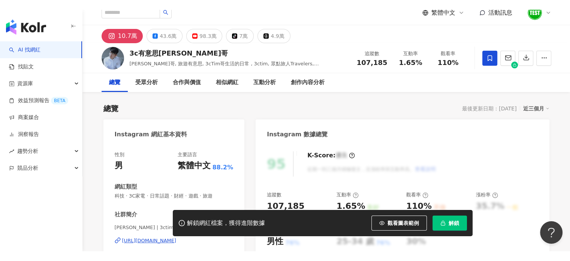
scroll to position [0, 0]
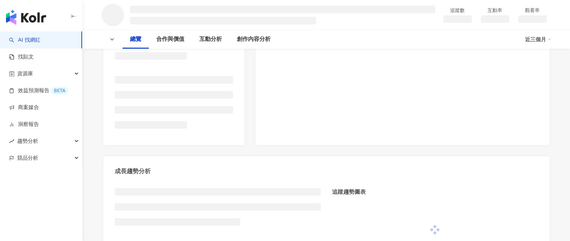
scroll to position [268, 0]
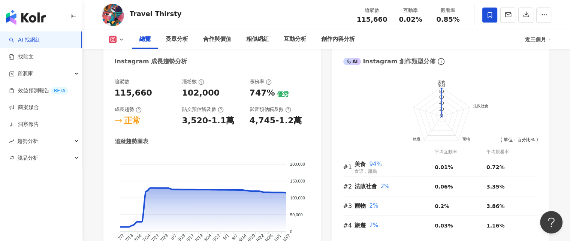
scroll to position [403, 0]
